Goal: Task Accomplishment & Management: Complete application form

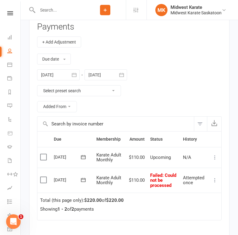
click at [71, 11] on input "text" at bounding box center [60, 10] width 49 height 9
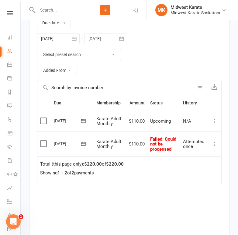
scroll to position [669, 0]
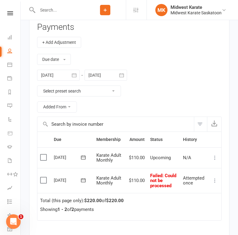
click at [75, 75] on icon "button" at bounding box center [74, 75] width 6 height 6
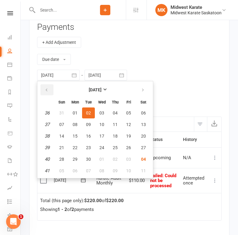
click at [44, 90] on icon "button" at bounding box center [46, 90] width 4 height 5
click at [89, 114] on span "01" at bounding box center [88, 112] width 5 height 5
type input "[DATE]"
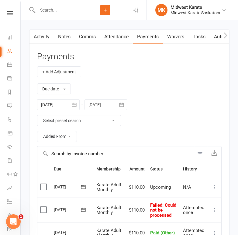
scroll to position [639, 0]
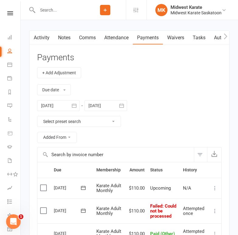
click at [159, 113] on div "Due date Due date Date paid Date failed [DATE] [DATE] Sun Mon Tue Wed Thu Fri S…" at bounding box center [129, 112] width 185 height 68
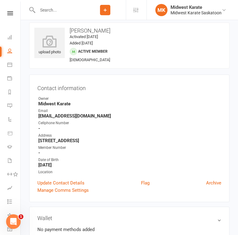
scroll to position [0, 0]
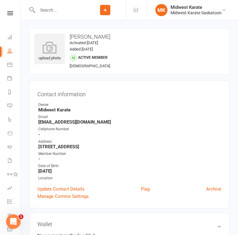
click at [70, 11] on input "text" at bounding box center [60, 10] width 49 height 9
click at [108, 10] on icon at bounding box center [105, 9] width 5 height 5
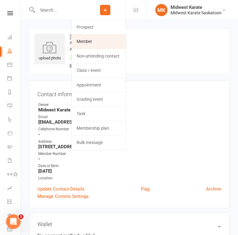
click at [109, 37] on link "Member" at bounding box center [99, 41] width 54 height 14
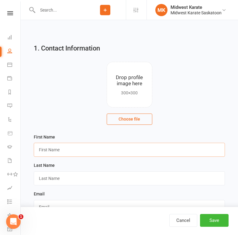
click at [103, 149] on input "text" at bounding box center [129, 150] width 191 height 14
type input "N"
type input "[PERSON_NAME]"
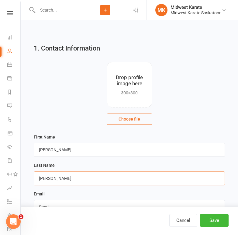
type input "[PERSON_NAME]"
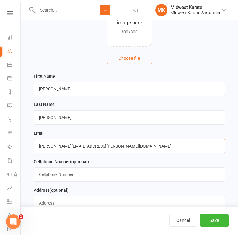
scroll to position [91, 0]
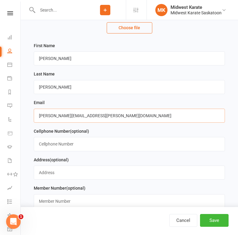
type input "[PERSON_NAME][EMAIL_ADDRESS][PERSON_NAME][DOMAIN_NAME]"
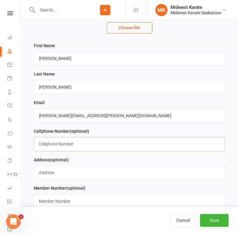
click at [113, 145] on input "text" at bounding box center [129, 144] width 191 height 14
type input "3062292777"
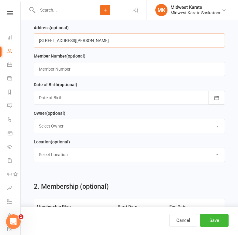
scroll to position [213, 0]
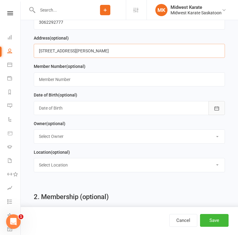
type input "[STREET_ADDRESS][PERSON_NAME]"
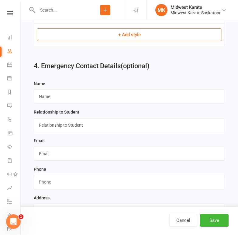
scroll to position [570, 0]
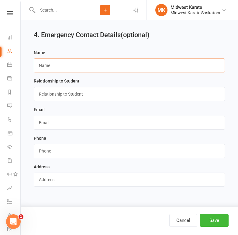
click at [81, 66] on input "text" at bounding box center [129, 65] width 191 height 14
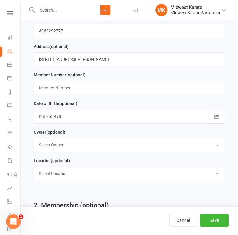
scroll to position [144, 0]
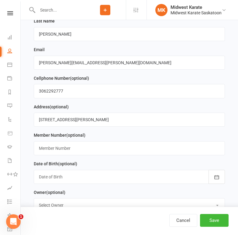
type input "[PERSON_NAME]"
click at [81, 124] on input "[STREET_ADDRESS][PERSON_NAME]" at bounding box center [129, 120] width 191 height 14
drag, startPoint x: 81, startPoint y: 124, endPoint x: 66, endPoint y: 120, distance: 15.6
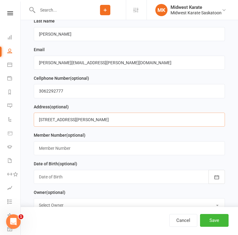
click at [66, 120] on input "[STREET_ADDRESS][PERSON_NAME]" at bounding box center [129, 120] width 191 height 14
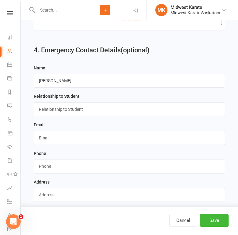
scroll to position [570, 0]
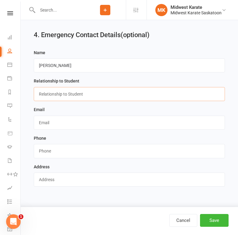
click at [68, 93] on input "text" at bounding box center [129, 94] width 191 height 14
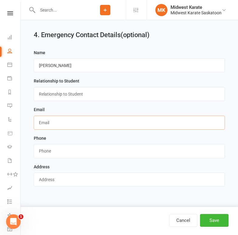
click at [42, 127] on input "text" at bounding box center [129, 123] width 191 height 14
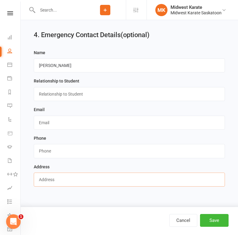
click at [53, 181] on input "text" at bounding box center [129, 179] width 191 height 14
paste input "[STREET_ADDRESS][PERSON_NAME]"
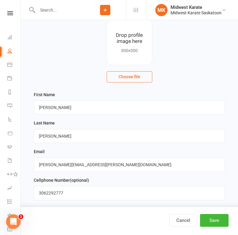
scroll to position [53, 0]
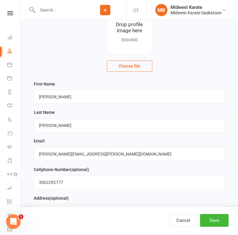
type input "[STREET_ADDRESS][PERSON_NAME]"
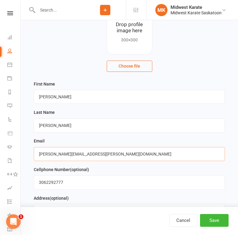
click at [74, 155] on input "[PERSON_NAME][EMAIL_ADDRESS][PERSON_NAME][DOMAIN_NAME]" at bounding box center [129, 154] width 191 height 14
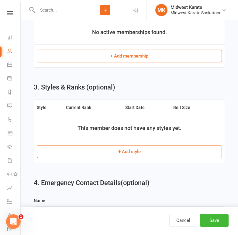
scroll to position [570, 0]
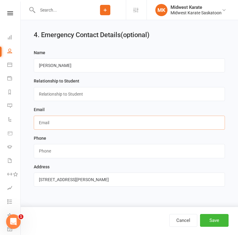
click at [66, 126] on input "text" at bounding box center [129, 123] width 191 height 14
paste input "[PERSON_NAME][EMAIL_ADDRESS][PERSON_NAME][DOMAIN_NAME]"
type input "[PERSON_NAME][EMAIL_ADDRESS][PERSON_NAME][DOMAIN_NAME]"
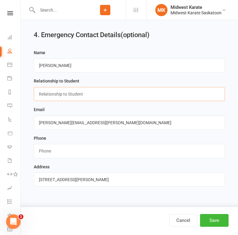
click at [68, 95] on input "text" at bounding box center [129, 94] width 191 height 14
type input "Guardian"
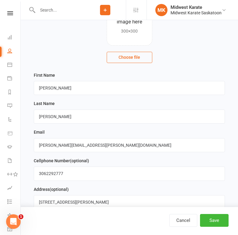
scroll to position [53, 0]
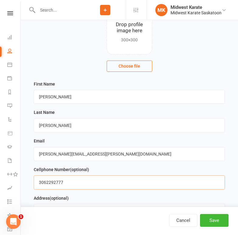
click at [50, 184] on input "3062292777" at bounding box center [129, 182] width 191 height 14
click at [50, 185] on input "3062292777" at bounding box center [129, 182] width 191 height 14
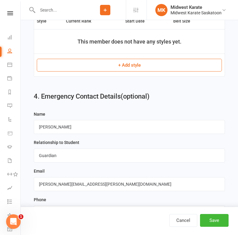
scroll to position [570, 0]
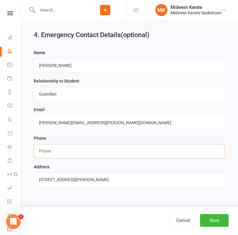
click at [78, 148] on input "string" at bounding box center [129, 151] width 191 height 14
paste input "3062292777"
type input "3062292777"
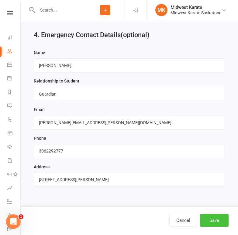
click at [209, 217] on button "Save" at bounding box center [214, 220] width 29 height 13
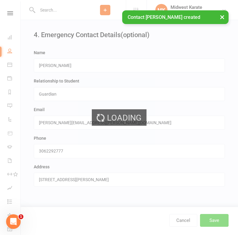
scroll to position [0, 0]
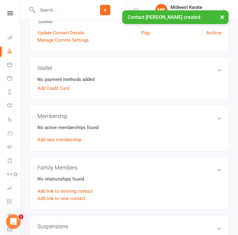
scroll to position [152, 0]
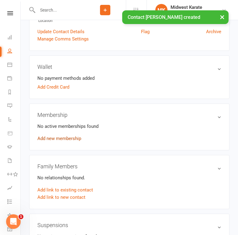
click at [63, 137] on link "Add new membership" at bounding box center [59, 138] width 44 height 5
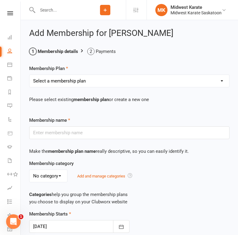
click at [70, 79] on select "Select a membership plan Create new Membership Plan Karate Adult Monthly SKA Me…" at bounding box center [130, 81] width 200 height 12
select select "2"
click at [30, 75] on select "Select a membership plan Create new Membership Plan Karate Adult Monthly SKA Me…" at bounding box center [130, 81] width 200 height 12
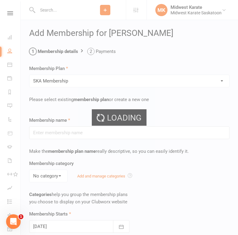
type input "SKA Membership"
select select "1"
type input "0"
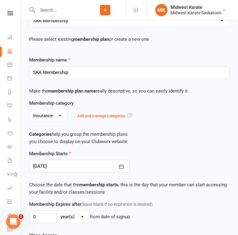
scroll to position [61, 0]
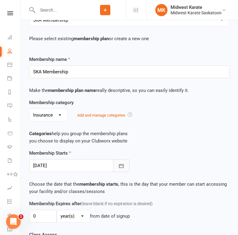
click at [121, 163] on icon "button" at bounding box center [121, 166] width 6 height 6
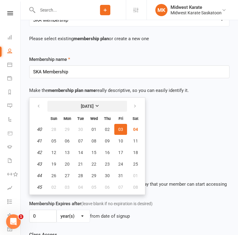
click at [90, 107] on strong "[DATE]" at bounding box center [87, 106] width 13 height 5
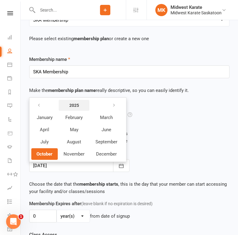
click at [79, 105] on strong "2025" at bounding box center [74, 105] width 10 height 5
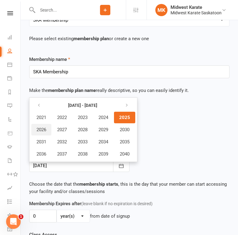
click at [45, 130] on span "2026" at bounding box center [42, 129] width 10 height 5
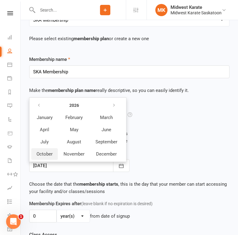
click at [43, 152] on span "October" at bounding box center [45, 153] width 16 height 5
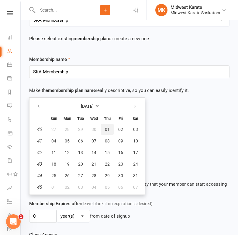
click at [109, 128] on span "01" at bounding box center [107, 129] width 5 height 5
type input "[DATE]"
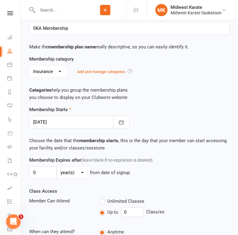
scroll to position [213, 0]
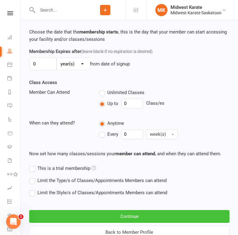
click at [142, 213] on button "Continue" at bounding box center [129, 216] width 200 height 13
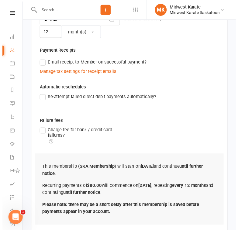
scroll to position [197, 0]
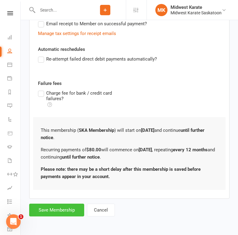
click at [51, 208] on button "Save Membership" at bounding box center [56, 209] width 55 height 13
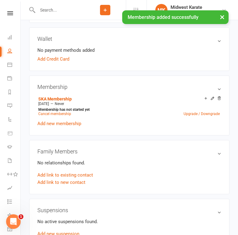
scroll to position [183, 0]
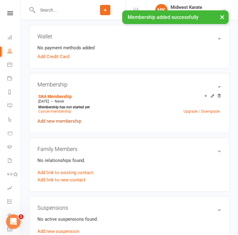
click at [63, 124] on link "Add new membership" at bounding box center [59, 120] width 44 height 5
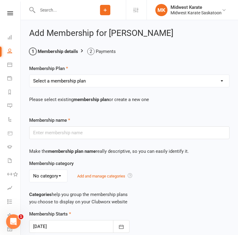
click at [76, 82] on select "Select a membership plan Create new Membership Plan Karate Adult Monthly SKA Me…" at bounding box center [130, 81] width 200 height 12
select select "5"
click at [30, 75] on select "Select a membership plan Create new Membership Plan Karate Adult Monthly SKA Me…" at bounding box center [130, 81] width 200 height 12
type input "Karate Youth Monthly"
select select "3"
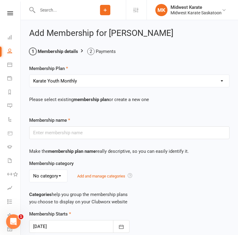
type input "0"
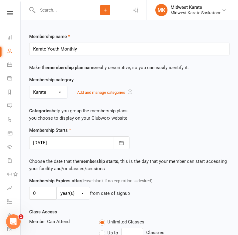
scroll to position [91, 0]
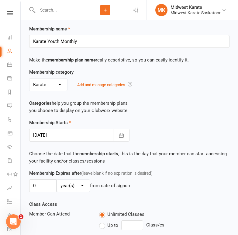
click at [112, 135] on div at bounding box center [79, 135] width 100 height 13
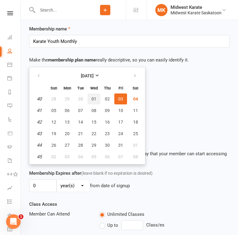
click at [94, 98] on span "01" at bounding box center [94, 98] width 5 height 5
type input "[DATE]"
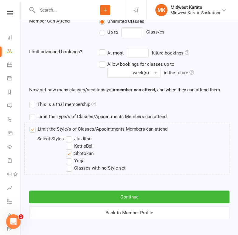
scroll to position [287, 0]
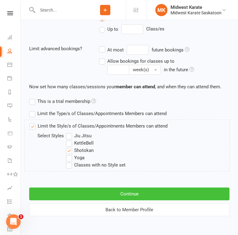
click at [90, 195] on button "Continue" at bounding box center [129, 193] width 200 height 13
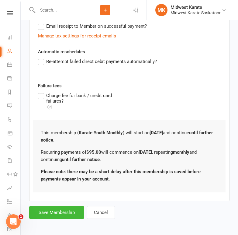
scroll to position [213, 0]
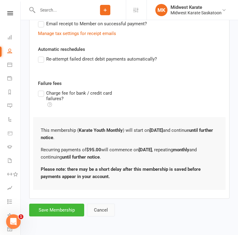
click at [94, 213] on button "Cancel" at bounding box center [101, 209] width 28 height 13
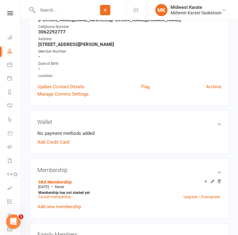
scroll to position [152, 0]
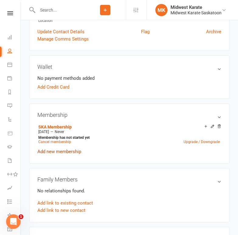
click at [49, 152] on link "Add new membership" at bounding box center [59, 151] width 44 height 5
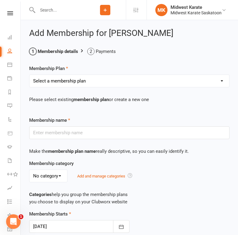
click at [68, 78] on select "Select a membership plan Create new Membership Plan Karate Adult Monthly SKA Me…" at bounding box center [130, 81] width 200 height 12
select select "16"
click at [30, 75] on select "Select a membership plan Create new Membership Plan Karate Adult Monthly SKA Me…" at bounding box center [130, 81] width 200 height 12
type input "Karate 4-6 yrs Monthly"
type input "0"
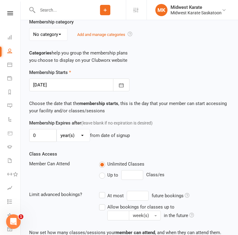
scroll to position [121, 0]
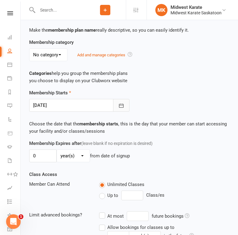
click at [117, 103] on button "button" at bounding box center [121, 105] width 16 height 13
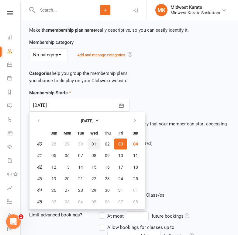
click at [93, 140] on button "01" at bounding box center [94, 143] width 13 height 11
type input "[DATE]"
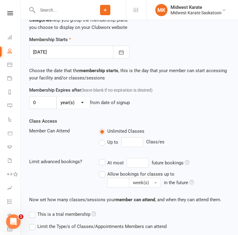
scroll to position [243, 0]
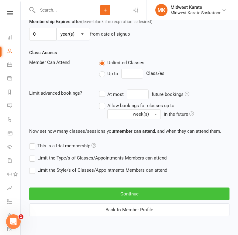
click at [117, 196] on button "Continue" at bounding box center [129, 193] width 200 height 13
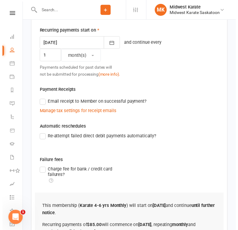
scroll to position [213, 0]
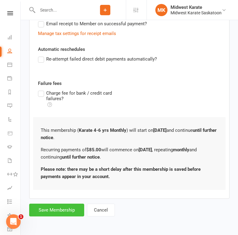
click at [68, 210] on button "Save Membership" at bounding box center [56, 209] width 55 height 13
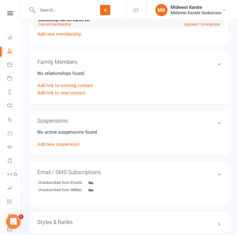
scroll to position [213, 0]
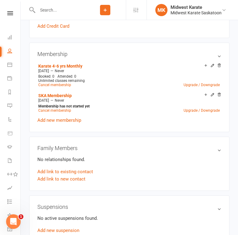
click at [76, 11] on input "text" at bounding box center [60, 10] width 49 height 9
type input "dezmond"
click at [111, 14] on div "Prospect Member Non-attending contact Class / event Appointment Grading event T…" at bounding box center [105, 10] width 41 height 20
click at [104, 10] on icon at bounding box center [105, 9] width 5 height 5
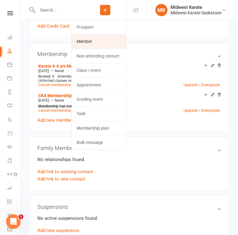
click at [116, 40] on link "Member" at bounding box center [99, 41] width 54 height 14
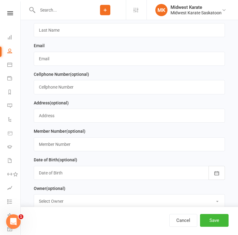
scroll to position [152, 0]
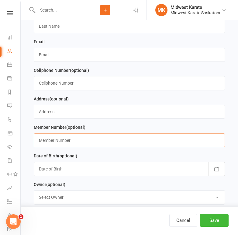
click at [77, 143] on input "text" at bounding box center [129, 140] width 191 height 14
type input "k"
type input "KIDSPORT"
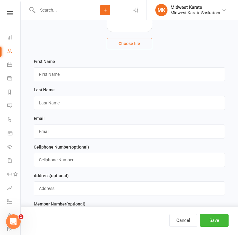
scroll to position [0, 0]
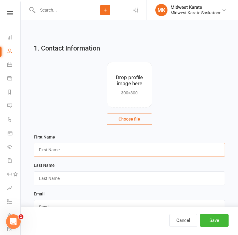
click at [51, 148] on input "text" at bounding box center [129, 150] width 191 height 14
type input "d"
type input "Dezmond"
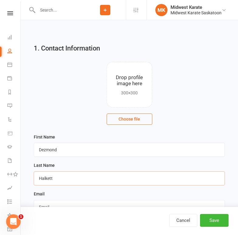
type input "Halkett"
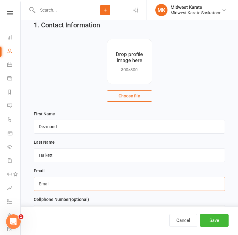
scroll to position [91, 0]
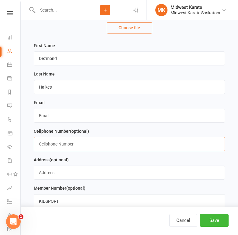
click at [64, 147] on input "text" at bounding box center [129, 144] width 191 height 14
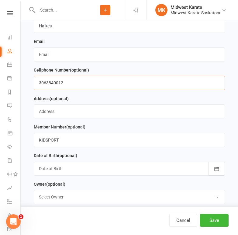
scroll to position [152, 0]
type input "3063840012"
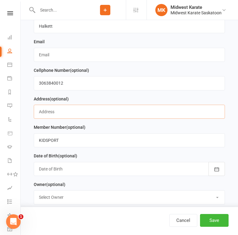
click at [74, 112] on input "text" at bounding box center [129, 112] width 191 height 14
type input "[STREET_ADDRESS]"
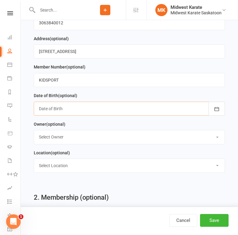
scroll to position [213, 0]
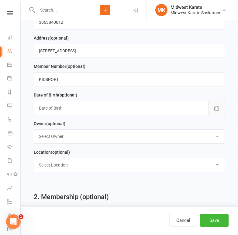
click at [214, 109] on button "button" at bounding box center [217, 108] width 16 height 14
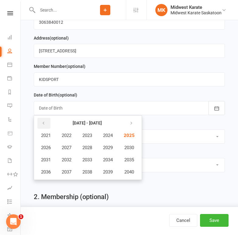
click at [49, 125] on button "button" at bounding box center [43, 123] width 13 height 11
click at [129, 162] on span "2015" at bounding box center [129, 159] width 10 height 5
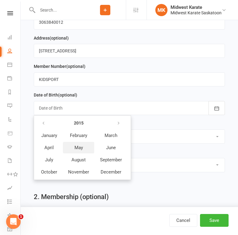
click at [77, 149] on span "May" at bounding box center [79, 147] width 9 height 5
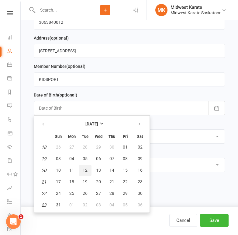
click at [85, 172] on span "12" at bounding box center [85, 170] width 5 height 5
type input "[DATE]"
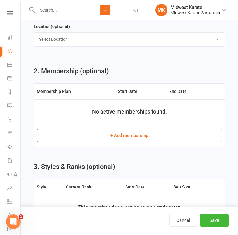
scroll to position [365, 0]
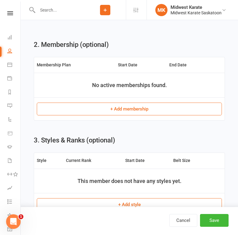
click at [88, 111] on button "+ Add membership" at bounding box center [129, 109] width 185 height 13
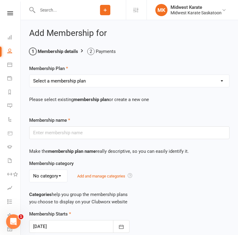
click at [75, 82] on select "Select a membership plan Create new Membership Plan Karate Adult Monthly SKA Me…" at bounding box center [130, 81] width 200 height 12
click at [58, 50] on li "Membership details" at bounding box center [53, 51] width 49 height 7
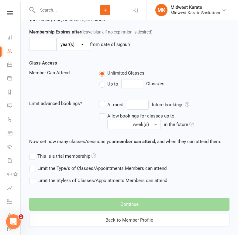
scroll to position [243, 0]
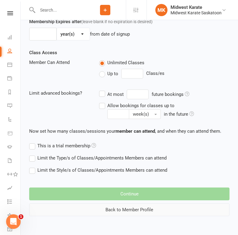
click at [144, 214] on button "Back to Member Profile" at bounding box center [129, 209] width 200 height 13
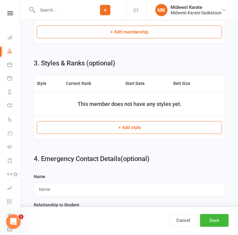
scroll to position [561, 0]
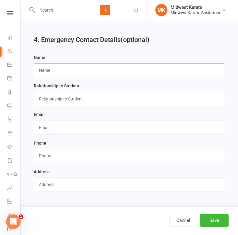
click at [114, 72] on input "text" at bounding box center [129, 70] width 191 height 14
type input "[PERSON_NAME]"
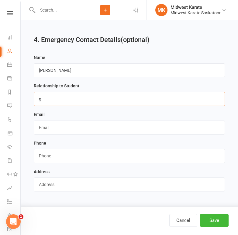
type input "Guardian"
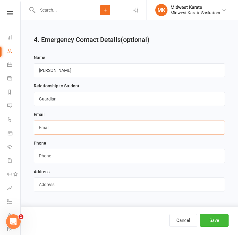
click at [63, 133] on input "text" at bounding box center [129, 127] width 191 height 14
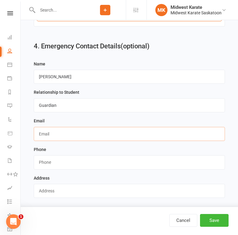
scroll to position [570, 0]
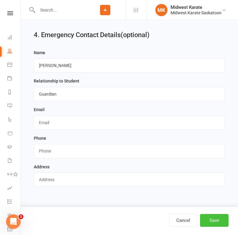
click at [217, 223] on button "Save" at bounding box center [214, 220] width 29 height 13
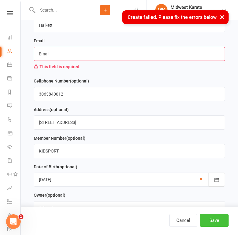
scroll to position [65, 0]
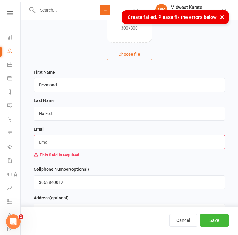
click at [143, 138] on input "text" at bounding box center [129, 142] width 191 height 14
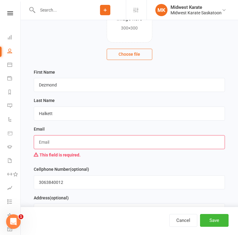
click at [142, 141] on input "text" at bounding box center [129, 142] width 191 height 14
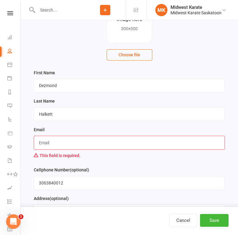
scroll to position [61, 0]
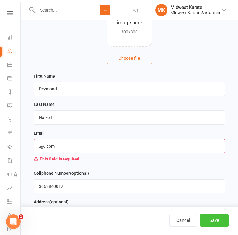
click at [210, 222] on button "Save" at bounding box center [214, 220] width 29 height 13
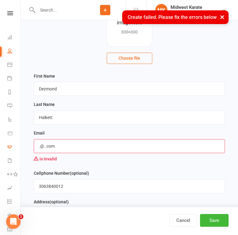
drag, startPoint x: 54, startPoint y: 151, endPoint x: 14, endPoint y: 147, distance: 40.4
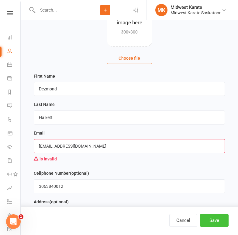
type input "[EMAIL_ADDRESS][DOMAIN_NAME]"
click at [215, 217] on button "Save" at bounding box center [214, 220] width 29 height 13
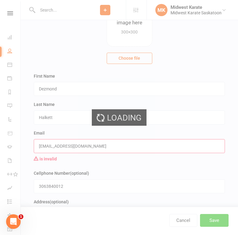
scroll to position [0, 0]
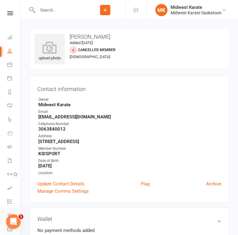
click at [107, 13] on button "Add" at bounding box center [105, 10] width 10 height 10
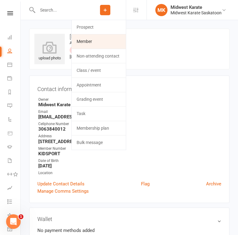
click at [103, 40] on link "Member" at bounding box center [99, 41] width 54 height 14
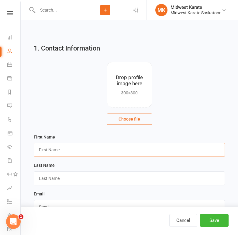
click at [109, 149] on input "text" at bounding box center [129, 150] width 191 height 14
type input "Sairic"
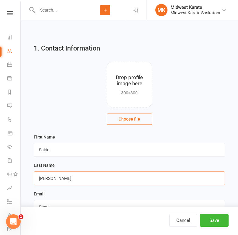
type input "[PERSON_NAME]"
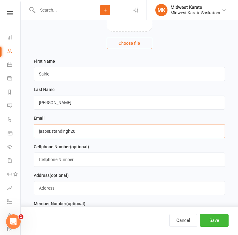
scroll to position [91, 0]
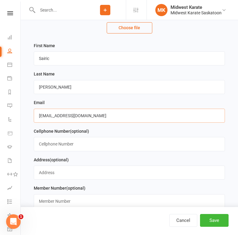
click at [79, 118] on input "[EMAIL_ADDRESS][DOMAIN_NAME]" at bounding box center [129, 116] width 191 height 14
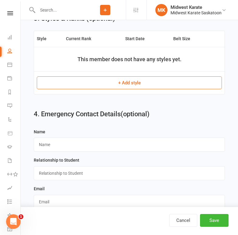
scroll to position [570, 0]
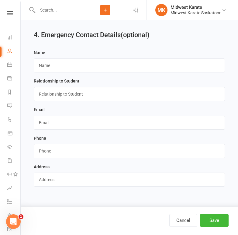
type input "[EMAIL_ADDRESS][DOMAIN_NAME]"
click at [82, 123] on input "text" at bounding box center [129, 123] width 191 height 14
paste input "[EMAIL_ADDRESS][DOMAIN_NAME]"
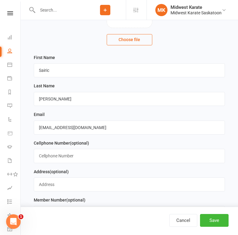
scroll to position [91, 0]
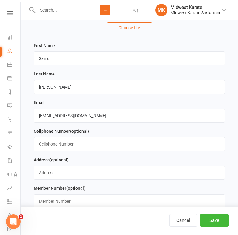
type input "[EMAIL_ADDRESS][DOMAIN_NAME]"
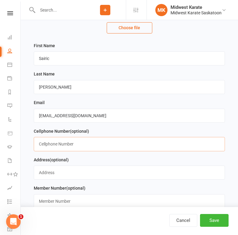
click at [71, 143] on input "text" at bounding box center [129, 144] width 191 height 14
click at [45, 142] on input "6395974244" at bounding box center [129, 144] width 191 height 14
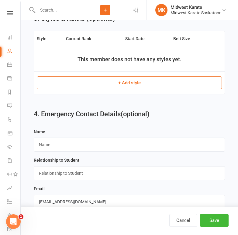
scroll to position [570, 0]
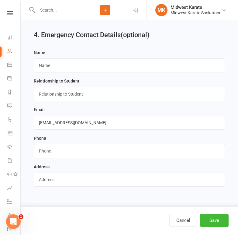
type input "6395974244"
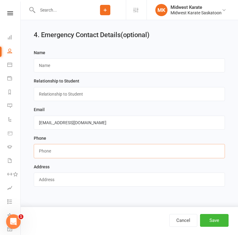
click at [49, 152] on input "string" at bounding box center [129, 151] width 191 height 14
paste input "6395974244"
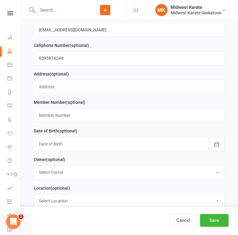
scroll to position [175, 0]
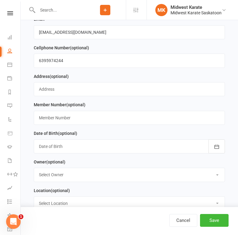
type input "6395974244"
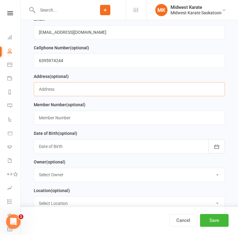
click at [62, 95] on input "text" at bounding box center [129, 89] width 191 height 14
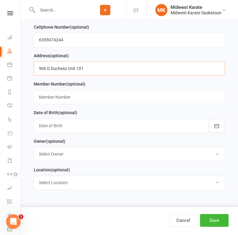
scroll to position [205, 0]
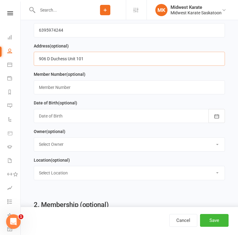
click at [97, 61] on input "906 D Duchess Unit 101" at bounding box center [129, 59] width 191 height 14
click at [91, 62] on input "[STREET_ADDRESS]" at bounding box center [129, 59] width 191 height 14
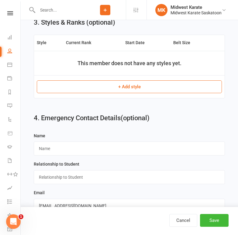
scroll to position [570, 0]
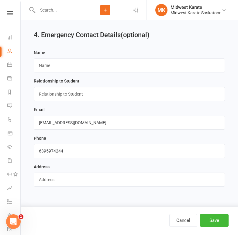
type input "[STREET_ADDRESS]"
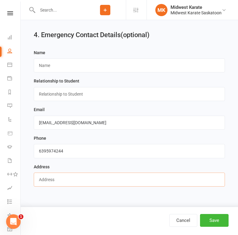
click at [71, 180] on input "text" at bounding box center [129, 179] width 191 height 14
paste input "[STREET_ADDRESS]"
type input "[STREET_ADDRESS]"
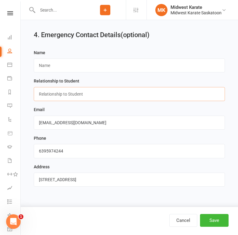
click at [68, 95] on input "text" at bounding box center [129, 94] width 191 height 14
type input "Guardian"
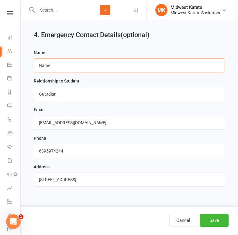
click at [54, 61] on input "text" at bounding box center [129, 65] width 191 height 14
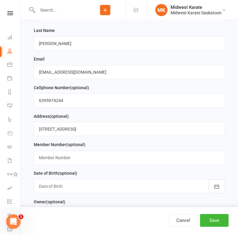
scroll to position [144, 0]
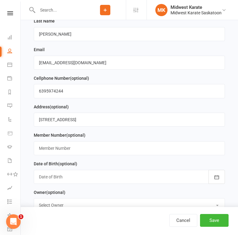
type input "[PERSON_NAME]"
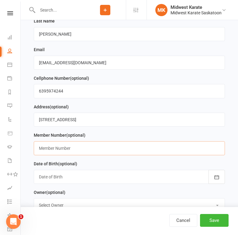
click at [78, 151] on input "text" at bounding box center [129, 148] width 191 height 14
type input "KIDSPORT"
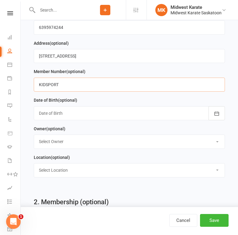
scroll to position [205, 0]
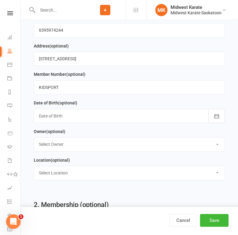
click at [83, 116] on div at bounding box center [129, 116] width 191 height 14
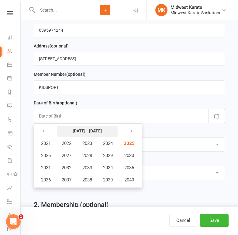
click at [83, 132] on strong "[DATE] - [DATE]" at bounding box center [87, 130] width 29 height 5
click at [44, 133] on icon "button" at bounding box center [43, 131] width 4 height 5
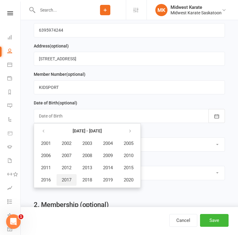
click at [71, 183] on span "2017" at bounding box center [67, 179] width 10 height 5
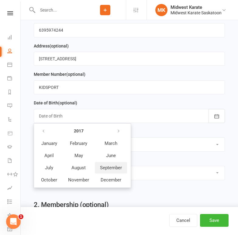
click at [105, 170] on span "September" at bounding box center [111, 167] width 22 height 5
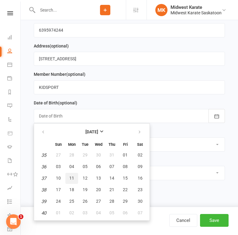
click at [70, 180] on span "11" at bounding box center [71, 178] width 5 height 5
type input "[DATE]"
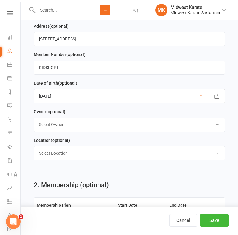
scroll to position [235, 0]
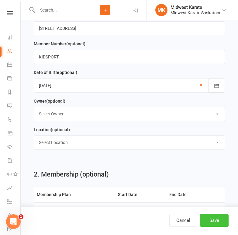
click at [213, 219] on button "Save" at bounding box center [214, 220] width 29 height 13
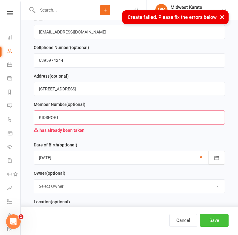
scroll to position [175, 0]
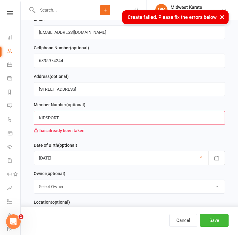
click at [54, 122] on input "KIDSPORT" at bounding box center [129, 118] width 191 height 14
click at [58, 121] on input "KIDSPORT" at bounding box center [129, 118] width 191 height 14
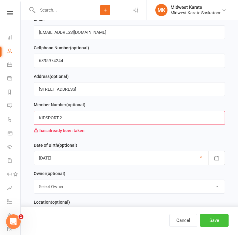
type input "KIDSPORT 2"
click at [214, 218] on button "Save" at bounding box center [214, 220] width 29 height 13
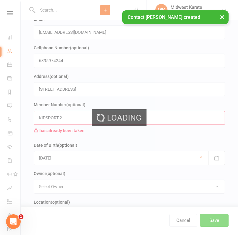
scroll to position [0, 0]
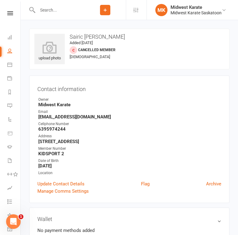
click at [45, 11] on input "text" at bounding box center [60, 10] width 49 height 9
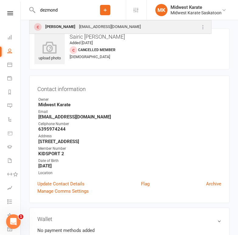
type input "dezmond"
click at [54, 29] on div "[PERSON_NAME]" at bounding box center [60, 27] width 34 height 9
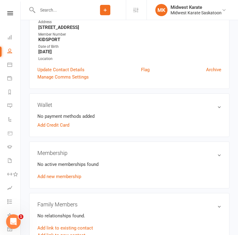
scroll to position [61, 0]
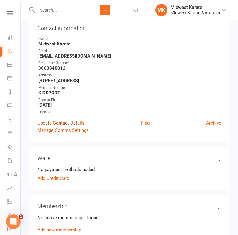
click at [58, 123] on link "Update Contact Details" at bounding box center [60, 122] width 47 height 7
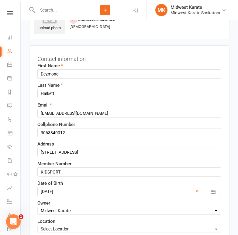
scroll to position [29, 0]
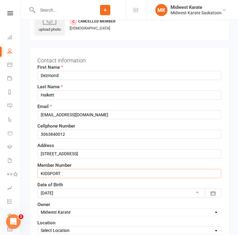
click at [67, 172] on input "KIDSPORT" at bounding box center [129, 173] width 184 height 9
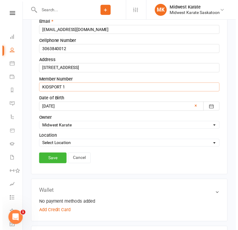
scroll to position [211, 0]
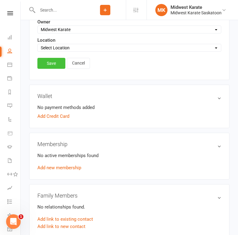
type input "KIDSPORT 1"
click at [54, 62] on link "Save" at bounding box center [51, 63] width 28 height 11
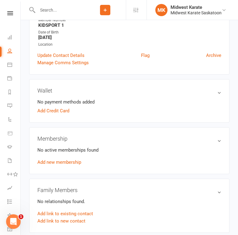
scroll to position [152, 0]
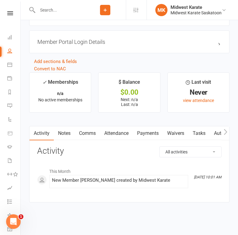
click at [57, 128] on link "Notes" at bounding box center [64, 133] width 21 height 14
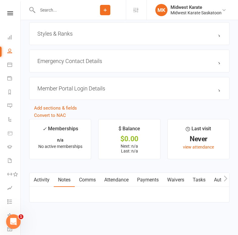
scroll to position [494, 0]
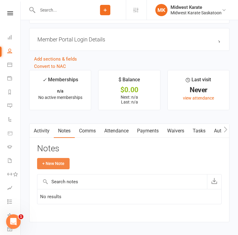
click at [51, 165] on button "+ New Note" at bounding box center [53, 163] width 33 height 11
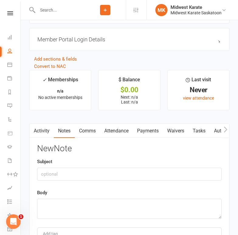
click at [119, 168] on div "Subject" at bounding box center [129, 169] width 185 height 23
drag, startPoint x: 119, startPoint y: 172, endPoint x: 120, endPoint y: 175, distance: 3.3
click at [119, 172] on input "text" at bounding box center [129, 174] width 185 height 13
type input "P"
type input "Gave Photo Consent"
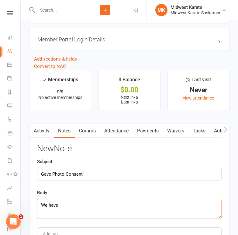
type textarea "We have"
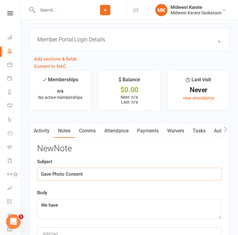
click at [59, 176] on input "Gave Photo Consent" at bounding box center [129, 174] width 185 height 13
type input "Gave Media Consent"
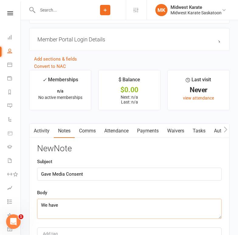
click at [77, 207] on textarea "We have" at bounding box center [129, 209] width 185 height 20
click at [77, 207] on textarea "We have consent to post photos of them to our social media." at bounding box center [129, 209] width 185 height 20
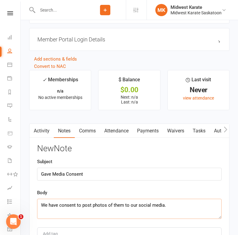
click at [77, 207] on textarea "We have consent to post photos of them to our social media." at bounding box center [129, 209] width 185 height 20
type textarea "We have consent to post photos of them to our social media."
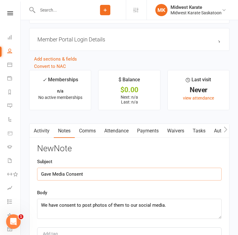
click at [46, 176] on input "Gave Media Consent" at bounding box center [129, 174] width 185 height 13
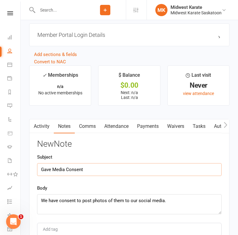
scroll to position [574, 0]
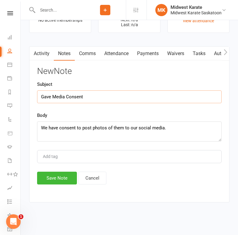
drag, startPoint x: 51, startPoint y: 96, endPoint x: 33, endPoint y: 93, distance: 17.5
click at [33, 93] on div "Activity Notes Comms Attendance Payments Waivers Tasks Automations Gradings / P…" at bounding box center [129, 124] width 200 height 156
type input "YES - Media Consent"
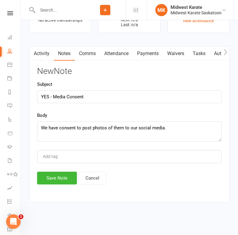
click at [120, 118] on div "Body We have consent to post photos of them to our social media." at bounding box center [129, 127] width 185 height 30
click at [46, 179] on button "Save Note" at bounding box center [57, 178] width 40 height 13
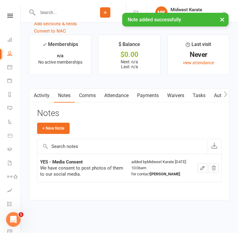
scroll to position [529, 0]
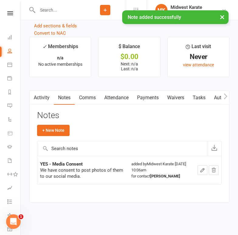
click at [200, 170] on icon "button" at bounding box center [202, 169] width 5 height 5
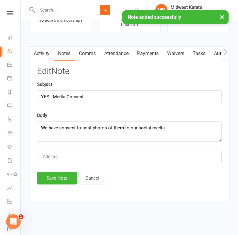
scroll to position [574, 0]
click at [75, 158] on div "Add tag" at bounding box center [129, 156] width 185 height 13
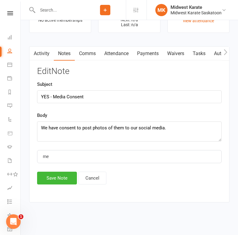
type input "m"
click at [96, 182] on button "Cancel" at bounding box center [92, 178] width 28 height 13
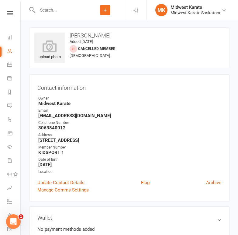
scroll to position [0, 0]
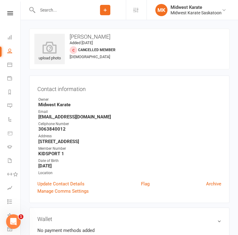
click at [41, 6] on input "text" at bounding box center [60, 10] width 49 height 9
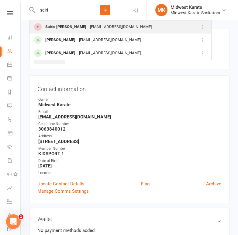
type input "sairi"
click at [52, 28] on div "Sairic [PERSON_NAME]" at bounding box center [65, 27] width 45 height 9
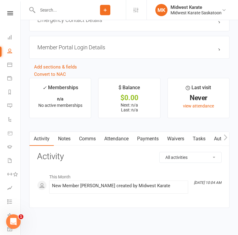
scroll to position [487, 0]
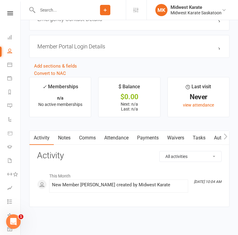
click at [125, 139] on link "Attendance" at bounding box center [116, 138] width 33 height 14
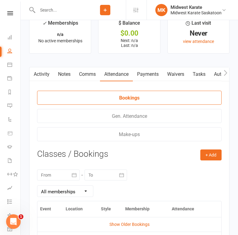
scroll to position [517, 0]
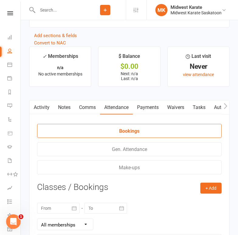
click at [59, 113] on link "Notes" at bounding box center [64, 107] width 21 height 14
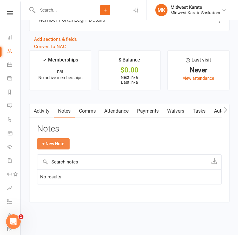
click at [56, 141] on button "+ New Note" at bounding box center [53, 143] width 33 height 11
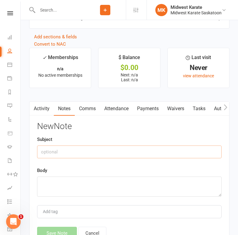
click at [61, 152] on input "text" at bounding box center [129, 151] width 185 height 13
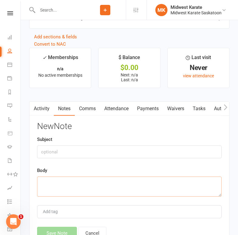
drag, startPoint x: 61, startPoint y: 152, endPoint x: 57, endPoint y: 192, distance: 39.4
click at [57, 192] on textarea at bounding box center [129, 186] width 185 height 20
paste textarea "We have consent to post photos of them to our social media."
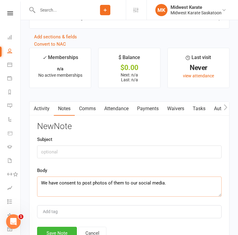
type textarea "We have consent to post photos of them to our social media."
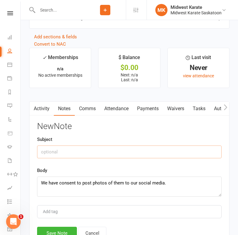
click at [51, 151] on input "text" at bounding box center [129, 151] width 185 height 13
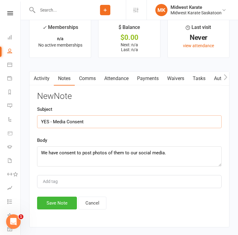
scroll to position [546, 0]
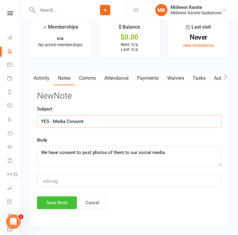
type input "YES - Media Consent"
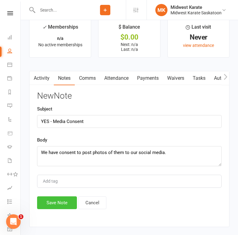
click at [51, 208] on button "Save Note" at bounding box center [57, 202] width 40 height 13
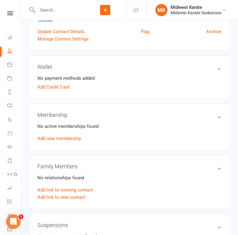
scroll to position [357, 0]
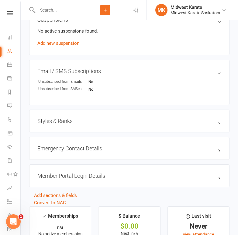
click at [107, 6] on button "Add" at bounding box center [105, 10] width 10 height 10
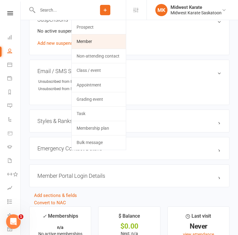
click at [118, 36] on link "Member" at bounding box center [99, 41] width 54 height 14
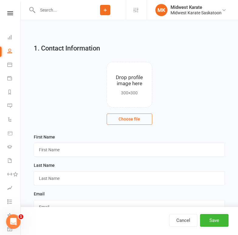
click at [75, 10] on input "text" at bounding box center [60, 10] width 49 height 9
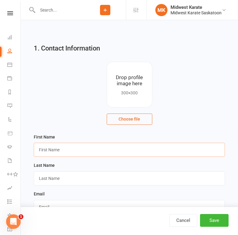
click at [68, 153] on input "text" at bounding box center [129, 150] width 191 height 14
type input "Dakota"
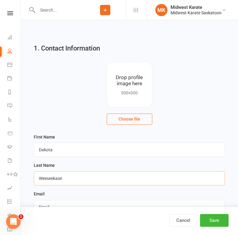
type input "Weeseekase"
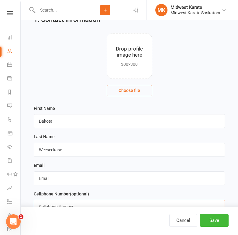
scroll to position [39, 0]
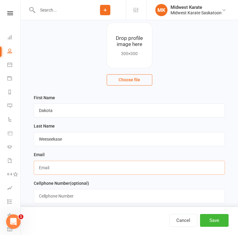
click at [68, 169] on input "text" at bounding box center [129, 168] width 191 height 14
type input "d"
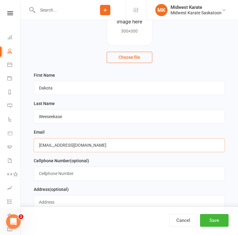
scroll to position [100, 0]
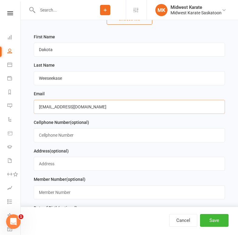
type input "[EMAIL_ADDRESS][DOMAIN_NAME]"
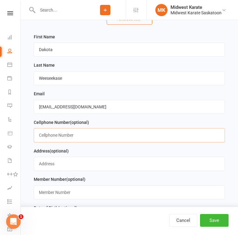
click at [61, 138] on input "text" at bounding box center [129, 135] width 191 height 14
type input "3062416844"
click at [76, 137] on input "3062416844" at bounding box center [129, 135] width 191 height 14
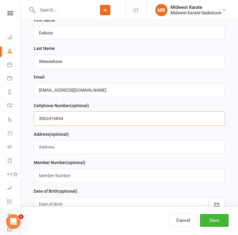
scroll to position [130, 0]
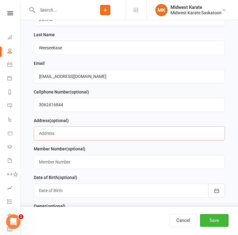
click at [75, 138] on input "text" at bounding box center [129, 133] width 191 height 14
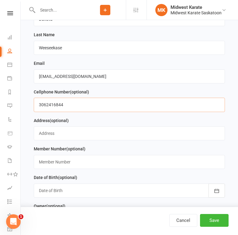
click at [49, 103] on input "3062416844" at bounding box center [129, 105] width 191 height 14
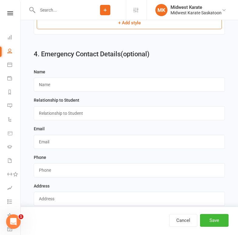
scroll to position [570, 0]
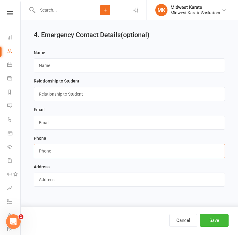
click at [65, 151] on input "string" at bounding box center [129, 151] width 191 height 14
paste input "3062416844"
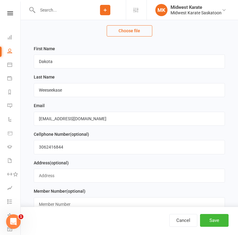
scroll to position [83, 0]
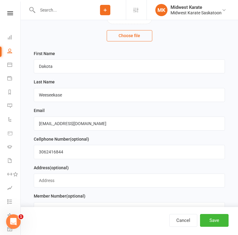
type input "3062416844"
click at [61, 179] on input "text" at bounding box center [129, 180] width 191 height 14
click at [65, 177] on input "31" at bounding box center [129, 180] width 191 height 14
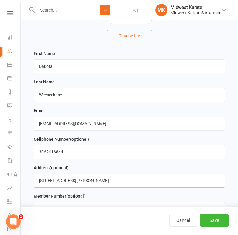
type input "[STREET_ADDRESS][PERSON_NAME]"
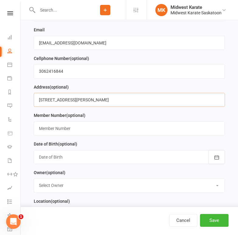
scroll to position [175, 0]
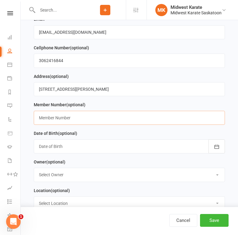
click at [82, 123] on input "text" at bounding box center [129, 118] width 191 height 14
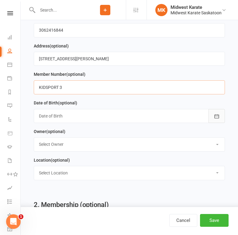
type input "KIDSPORT 3"
click at [211, 116] on button "button" at bounding box center [217, 116] width 16 height 14
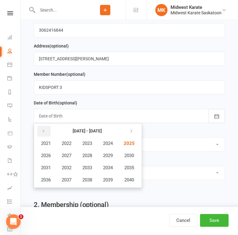
click at [46, 134] on button "button" at bounding box center [43, 131] width 13 height 11
click at [73, 181] on button "2017" at bounding box center [67, 180] width 20 height 12
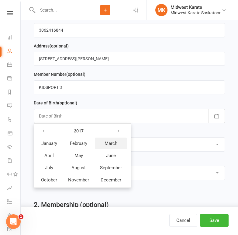
click at [110, 144] on span "March" at bounding box center [111, 143] width 13 height 5
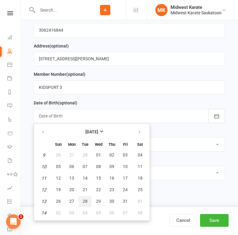
click at [86, 202] on span "28" at bounding box center [85, 201] width 5 height 5
type input "[DATE]"
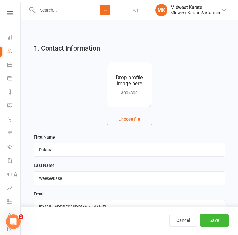
scroll to position [30, 0]
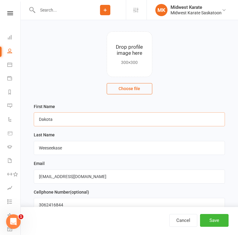
click at [93, 122] on input "Dakota" at bounding box center [129, 119] width 191 height 14
type input "Dakota + [PERSON_NAME]"
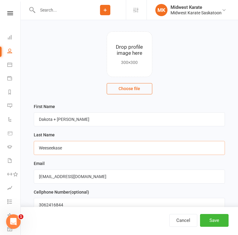
click at [90, 142] on input "Weeseekase" at bounding box center [129, 148] width 191 height 14
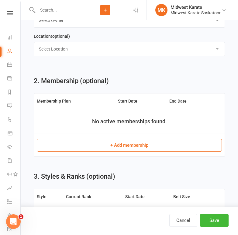
scroll to position [335, 0]
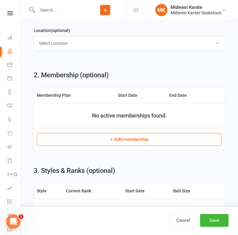
type input "Weeseekase + Joyea"
click at [99, 142] on button "+ Add membership" at bounding box center [129, 139] width 185 height 13
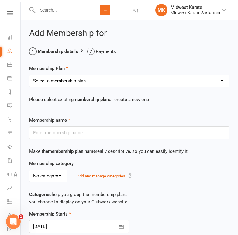
click at [91, 78] on select "Select a membership plan Create new Membership Plan Karate Adult Monthly SKA Me…" at bounding box center [130, 81] width 200 height 12
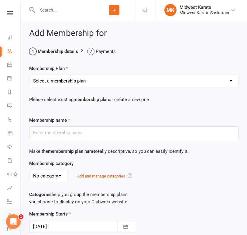
click at [66, 53] on li "Membership details" at bounding box center [53, 51] width 49 height 7
click at [64, 48] on li "Membership details" at bounding box center [53, 51] width 49 height 7
click at [62, 49] on li "Membership details" at bounding box center [53, 51] width 49 height 7
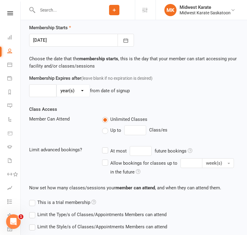
scroll to position [243, 0]
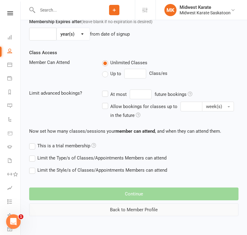
click at [137, 208] on button "Back to Member Profile" at bounding box center [134, 209] width 210 height 13
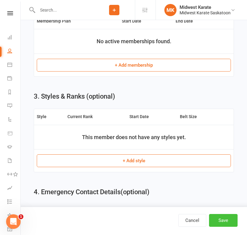
click at [221, 221] on button "Save" at bounding box center [223, 220] width 29 height 13
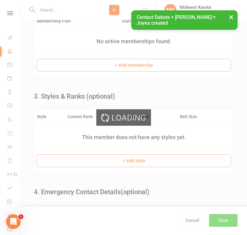
scroll to position [0, 0]
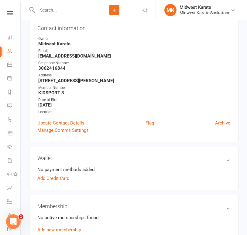
scroll to position [91, 0]
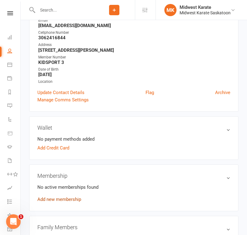
click at [56, 199] on link "Add new membership" at bounding box center [59, 198] width 44 height 5
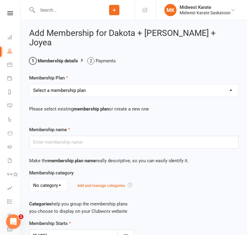
click at [104, 89] on select "Select a membership plan Create new Membership Plan Karate Adult Monthly SKA Me…" at bounding box center [134, 90] width 209 height 12
select select "2"
click at [30, 84] on select "Select a membership plan Create new Membership Plan Karate Adult Monthly SKA Me…" at bounding box center [134, 90] width 209 height 12
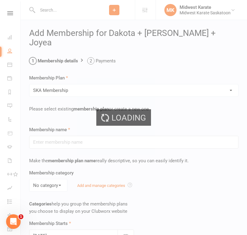
type input "SKA Membership"
select select "1"
type input "0"
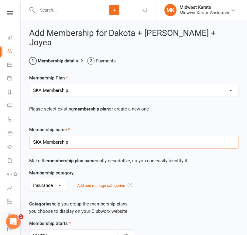
click at [80, 141] on input "SKA Membership" at bounding box center [134, 142] width 210 height 13
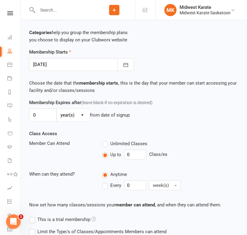
scroll to position [243, 0]
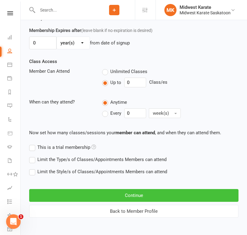
type input "SKA Membership - [PERSON_NAME]"
click at [99, 195] on button "Continue" at bounding box center [134, 195] width 210 height 13
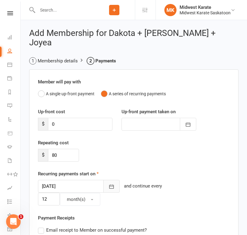
click at [109, 186] on icon "button" at bounding box center [112, 186] width 6 height 6
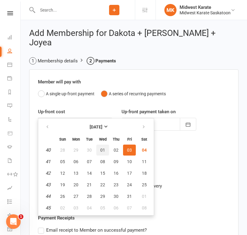
click at [102, 150] on span "01" at bounding box center [102, 150] width 5 height 5
type input "[DATE]"
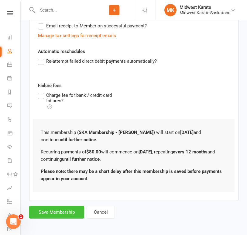
scroll to position [222, 0]
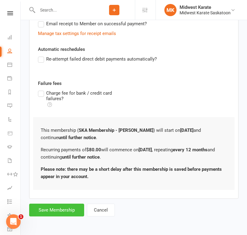
click at [75, 210] on button "Save Membership" at bounding box center [56, 209] width 55 height 13
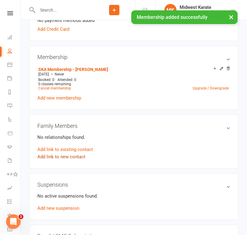
scroll to position [213, 0]
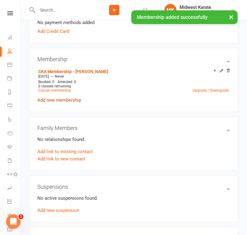
click at [72, 102] on link "Add new membership" at bounding box center [59, 99] width 44 height 5
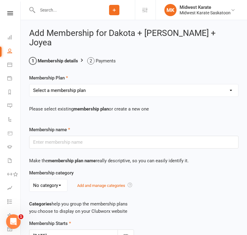
click at [66, 93] on select "Select a membership plan Create new Membership Plan Karate Adult Monthly SKA Me…" at bounding box center [134, 90] width 209 height 12
select select "5"
click at [30, 84] on select "Select a membership plan Create new Membership Plan Karate Adult Monthly SKA Me…" at bounding box center [134, 90] width 209 height 12
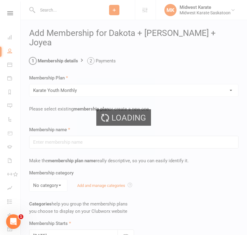
type input "Karate Youth Monthly"
select select "3"
type input "0"
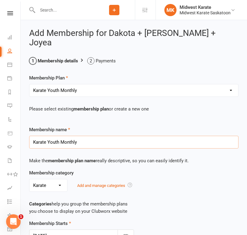
click at [96, 141] on input "Karate Youth Monthly" at bounding box center [134, 142] width 210 height 13
click at [87, 144] on input "Karate Youth Monthly - [PERSON_NAME]" at bounding box center [134, 142] width 210 height 13
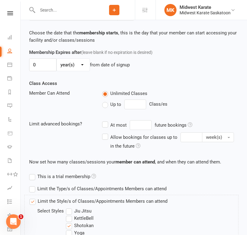
scroll to position [274, 0]
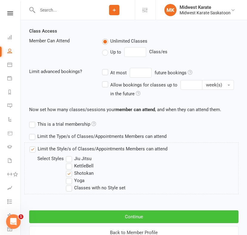
type input "Karate Youth Monthly - [PERSON_NAME]"
click at [123, 213] on button "Continue" at bounding box center [134, 216] width 210 height 13
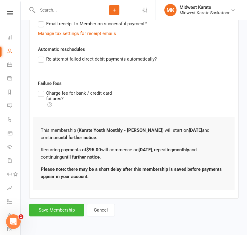
scroll to position [0, 0]
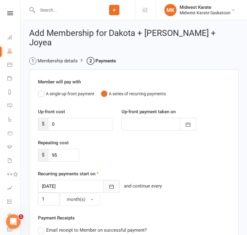
click at [103, 190] on button "button" at bounding box center [111, 186] width 16 height 13
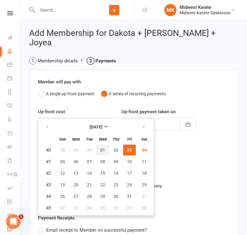
click at [106, 150] on button "01" at bounding box center [102, 149] width 13 height 11
type input "[DATE]"
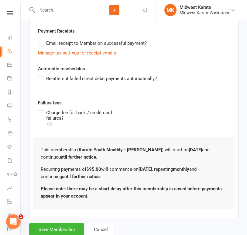
scroll to position [222, 0]
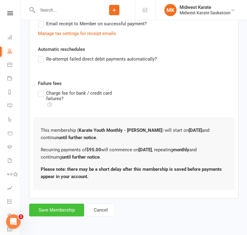
click at [57, 208] on button "Save Membership" at bounding box center [56, 209] width 55 height 13
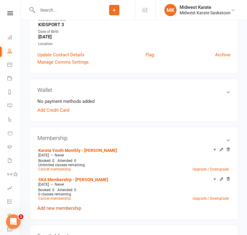
scroll to position [152, 0]
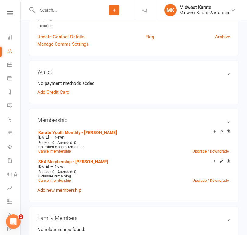
click at [73, 191] on link "Add new membership" at bounding box center [59, 189] width 44 height 5
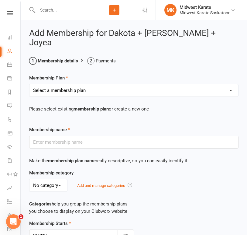
click at [78, 89] on select "Select a membership plan Create new Membership Plan Karate Adult Monthly SKA Me…" at bounding box center [134, 90] width 209 height 12
select select "2"
click at [30, 84] on select "Select a membership plan Create new Membership Plan Karate Adult Monthly SKA Me…" at bounding box center [134, 90] width 209 height 12
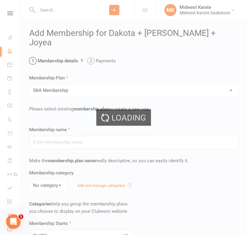
type input "SKA Membership"
select select "1"
type input "0"
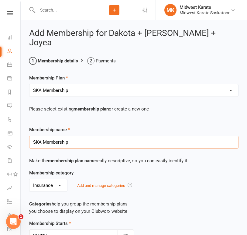
click at [85, 145] on input "SKA Membership" at bounding box center [134, 142] width 210 height 13
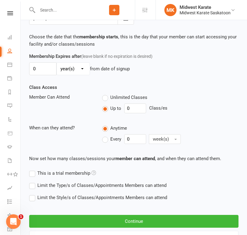
scroll to position [245, 0]
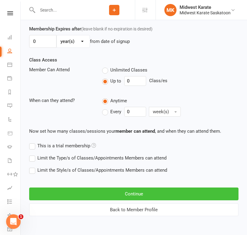
type input "SKA Membership - [GEOGRAPHIC_DATA]"
click at [73, 195] on button "Continue" at bounding box center [134, 193] width 210 height 13
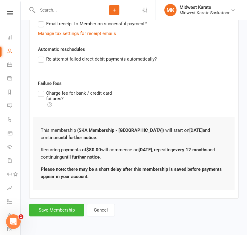
scroll to position [0, 0]
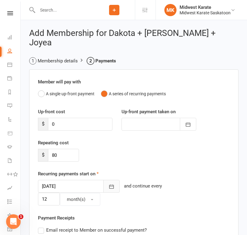
click at [109, 187] on icon "button" at bounding box center [112, 186] width 6 height 6
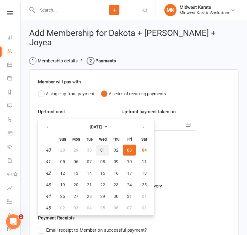
click at [105, 149] on button "01" at bounding box center [102, 149] width 13 height 11
type input "[DATE]"
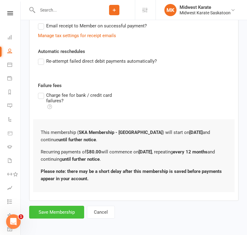
scroll to position [222, 0]
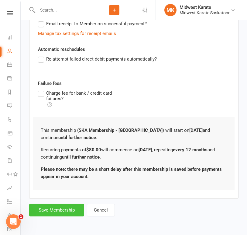
click at [69, 212] on button "Save Membership" at bounding box center [56, 209] width 55 height 13
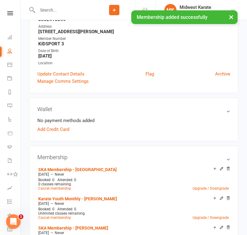
scroll to position [183, 0]
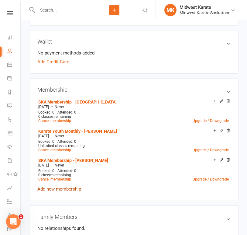
click at [73, 189] on link "Add new membership" at bounding box center [59, 188] width 44 height 5
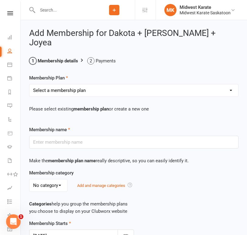
click at [87, 92] on select "Select a membership plan Create new Membership Plan Karate Adult Monthly SKA Me…" at bounding box center [134, 90] width 209 height 12
select select "5"
click at [30, 84] on select "Select a membership plan Create new Membership Plan Karate Adult Monthly SKA Me…" at bounding box center [134, 90] width 209 height 12
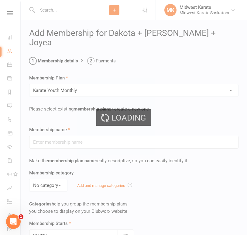
type input "Karate Youth Monthly"
select select "3"
type input "0"
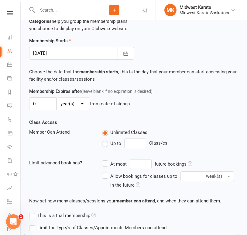
scroll to position [297, 0]
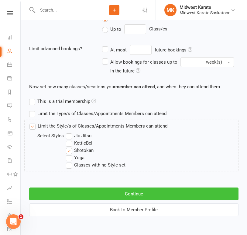
click at [99, 190] on button "Continue" at bounding box center [134, 193] width 210 height 13
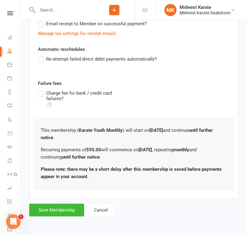
scroll to position [0, 0]
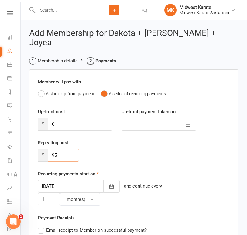
drag, startPoint x: 62, startPoint y: 155, endPoint x: 37, endPoint y: 159, distance: 25.0
click at [37, 159] on div "Repeating cost $ 95" at bounding box center [58, 150] width 50 height 23
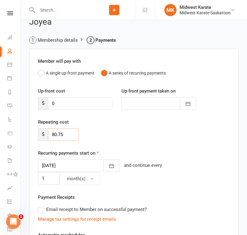
scroll to position [30, 0]
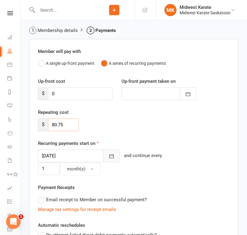
type input "80.75"
click at [103, 154] on button "button" at bounding box center [111, 155] width 16 height 13
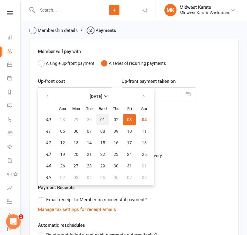
click at [106, 118] on button "01" at bounding box center [102, 119] width 13 height 11
type input "[DATE]"
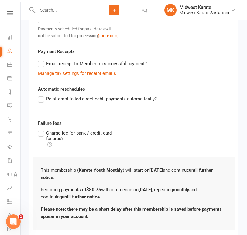
scroll to position [222, 0]
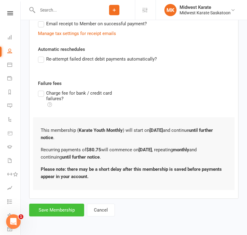
click at [65, 211] on button "Save Membership" at bounding box center [56, 209] width 55 height 13
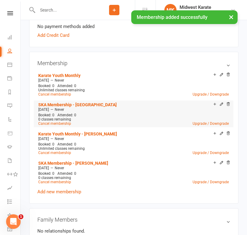
scroll to position [213, 0]
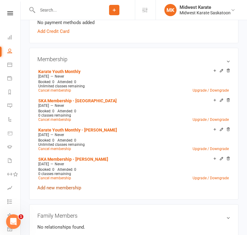
click at [67, 188] on link "Add new membership" at bounding box center [59, 187] width 44 height 5
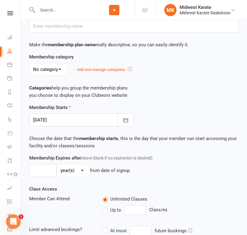
scroll to position [30, 0]
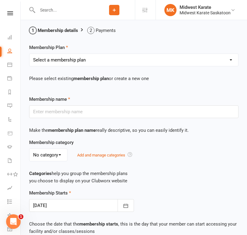
click at [82, 59] on select "Select a membership plan Create new Membership Plan Karate Adult Monthly SKA Me…" at bounding box center [134, 60] width 209 height 12
click at [146, 36] on main "Membership details Payments Membership Plan Select a membership plan Create new…" at bounding box center [134, 212] width 210 height 371
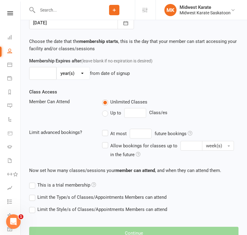
scroll to position [252, 0]
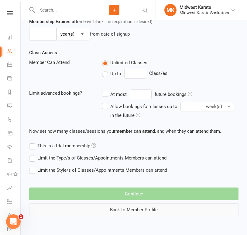
click at [117, 208] on button "Back to Member Profile" at bounding box center [134, 209] width 210 height 13
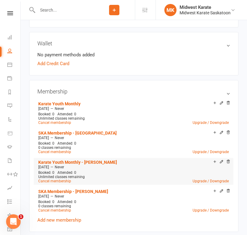
scroll to position [183, 0]
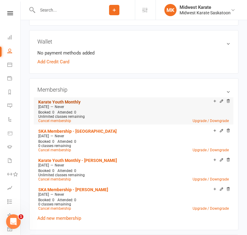
click at [76, 102] on link "Karate Youth Monthly" at bounding box center [59, 101] width 42 height 5
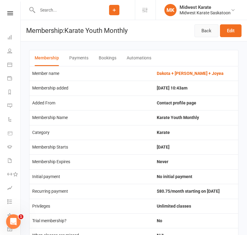
click at [205, 27] on link "Back" at bounding box center [207, 30] width 24 height 13
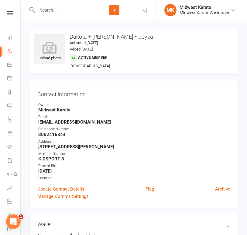
scroll to position [183, 0]
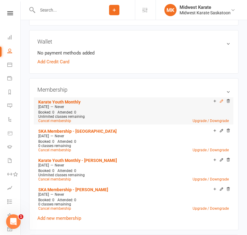
click at [222, 102] on icon at bounding box center [221, 101] width 3 height 3
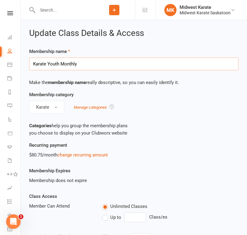
click at [92, 65] on input "Karate Youth Monthly" at bounding box center [134, 63] width 210 height 13
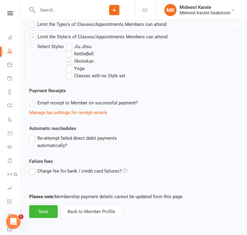
scroll to position [277, 0]
type input "Karate Youth Monthly - Dakota"
click at [40, 215] on button "Save" at bounding box center [43, 211] width 29 height 13
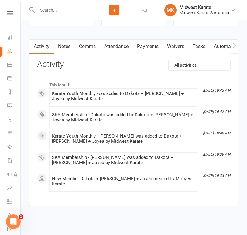
click at [65, 42] on link "Notes" at bounding box center [64, 47] width 21 height 14
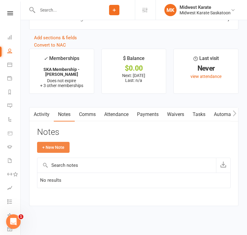
click at [57, 146] on button "+ New Note" at bounding box center [53, 147] width 33 height 11
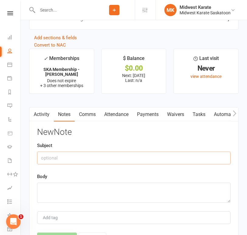
click at [79, 153] on input "text" at bounding box center [134, 157] width 194 height 13
type input "YES - Media Consent"
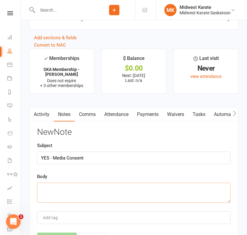
click at [85, 185] on textarea at bounding box center [134, 193] width 194 height 20
paste textarea "We have consent to post photos of them to our social media."
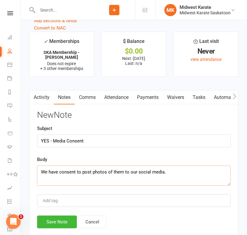
scroll to position [656, 0]
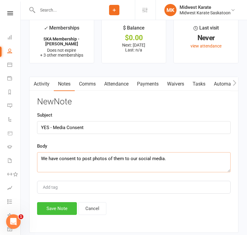
type textarea "We have consent to post photos of them to our social media."
click at [55, 205] on button "Save Note" at bounding box center [57, 208] width 40 height 13
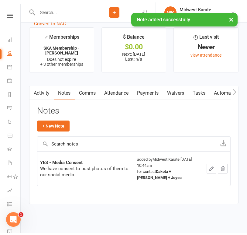
scroll to position [645, 0]
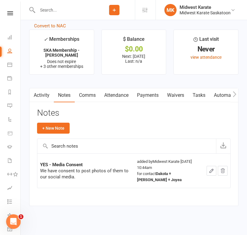
click at [46, 89] on link "Activity" at bounding box center [42, 95] width 24 height 14
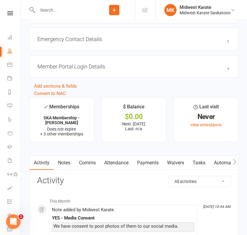
scroll to position [577, 0]
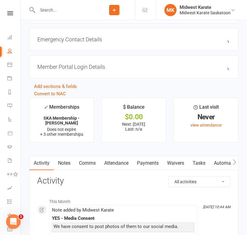
click at [161, 158] on link "Payments" at bounding box center [148, 163] width 30 height 14
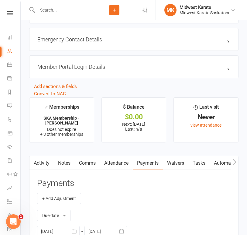
click at [80, 157] on link "Comms" at bounding box center [87, 163] width 25 height 14
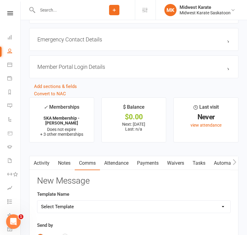
click at [67, 159] on link "Notes" at bounding box center [64, 163] width 21 height 14
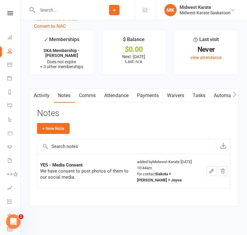
scroll to position [645, 0]
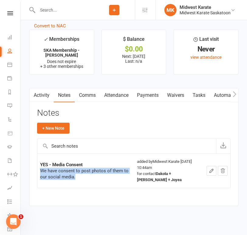
drag, startPoint x: 76, startPoint y: 174, endPoint x: 40, endPoint y: 169, distance: 36.4
click at [40, 169] on td "YES - Media Consent We have consent to post photos of them to our social media." at bounding box center [85, 170] width 97 height 34
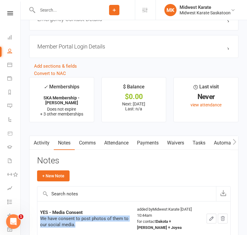
scroll to position [645, 0]
